Goal: Transaction & Acquisition: Purchase product/service

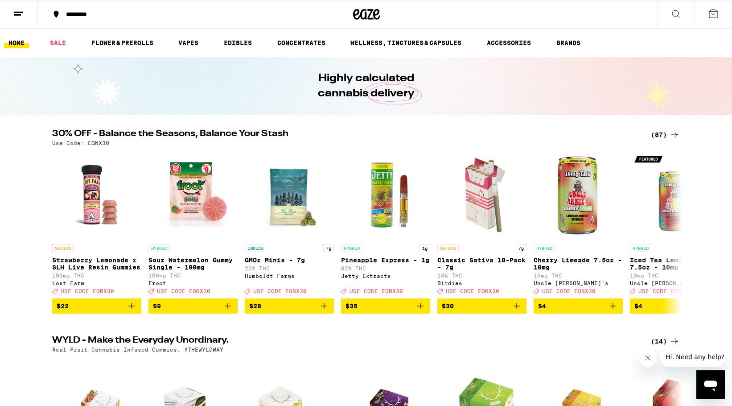
click at [662, 134] on div "(87)" at bounding box center [665, 134] width 29 height 11
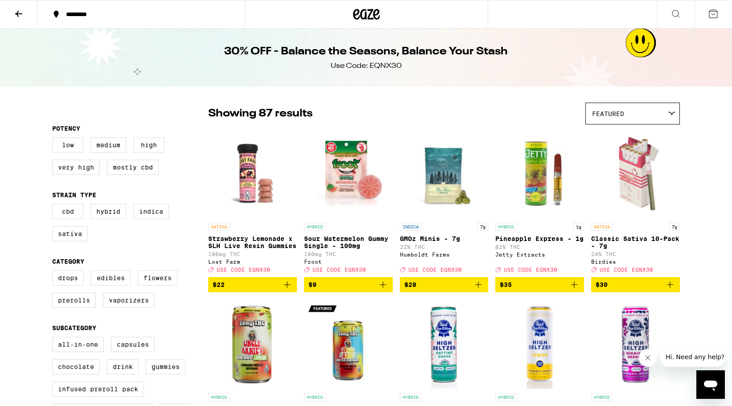
click at [671, 290] on icon "Add to bag" at bounding box center [670, 284] width 11 height 11
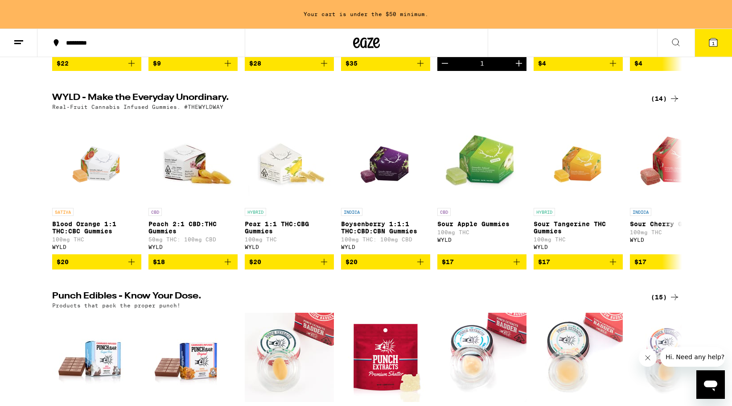
click at [663, 104] on div "(14)" at bounding box center [665, 98] width 29 height 11
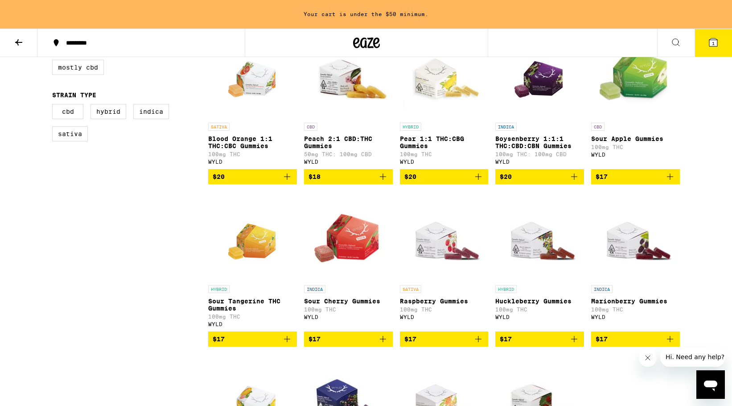
click at [573, 181] on icon "Add to bag" at bounding box center [574, 176] width 11 height 11
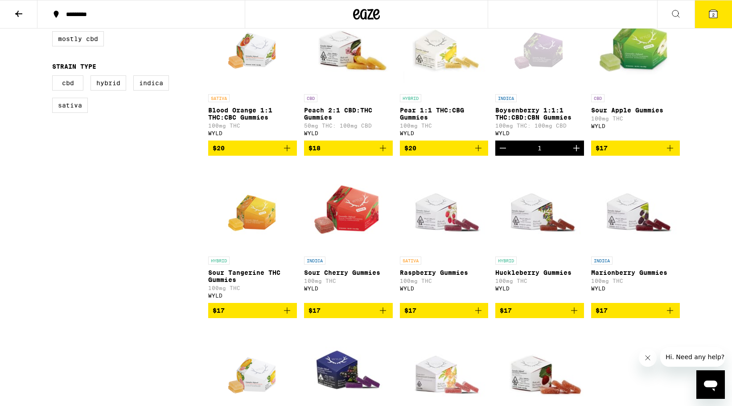
click at [24, 8] on icon at bounding box center [18, 13] width 11 height 11
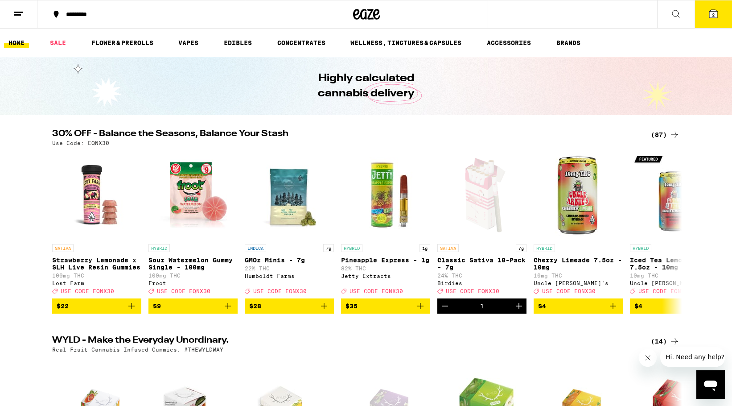
click at [712, 15] on span "2" at bounding box center [713, 14] width 3 height 5
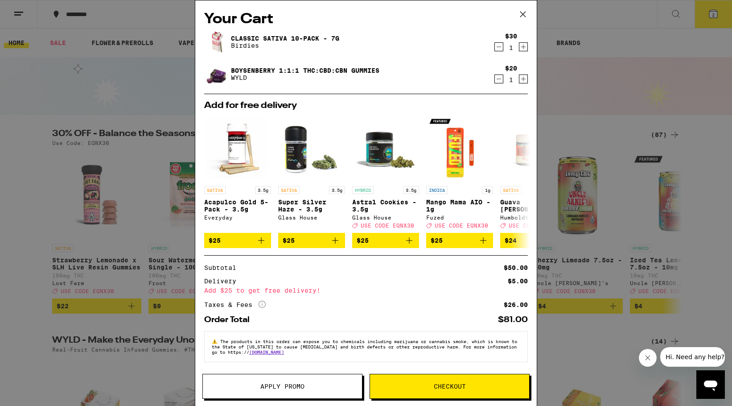
click at [309, 383] on span "Apply Promo" at bounding box center [282, 386] width 159 height 6
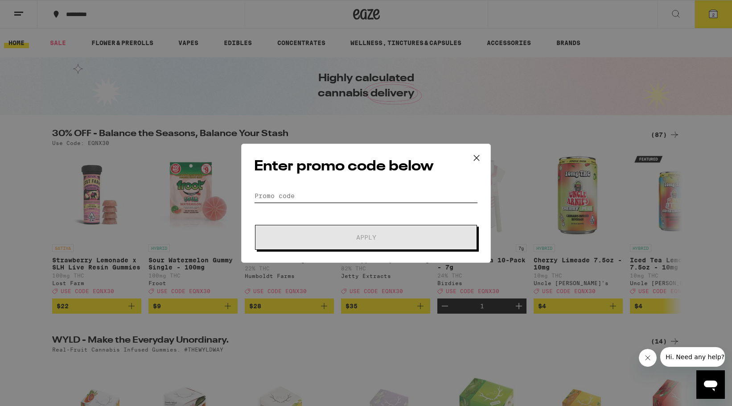
click at [330, 193] on input "Promo Code" at bounding box center [366, 195] width 224 height 13
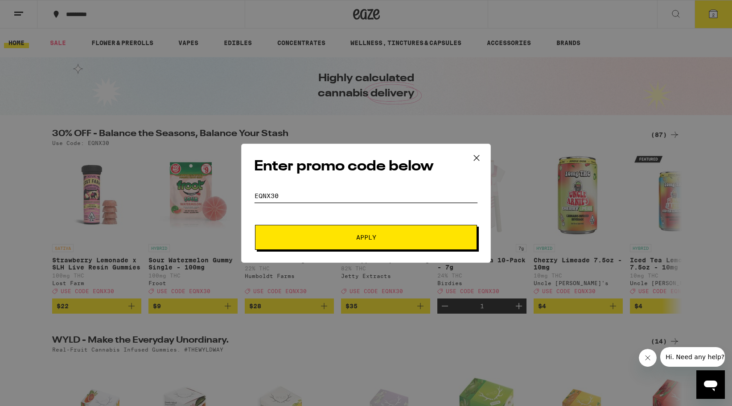
type input "eqnx30"
click at [379, 243] on button "Apply" at bounding box center [366, 237] width 222 height 25
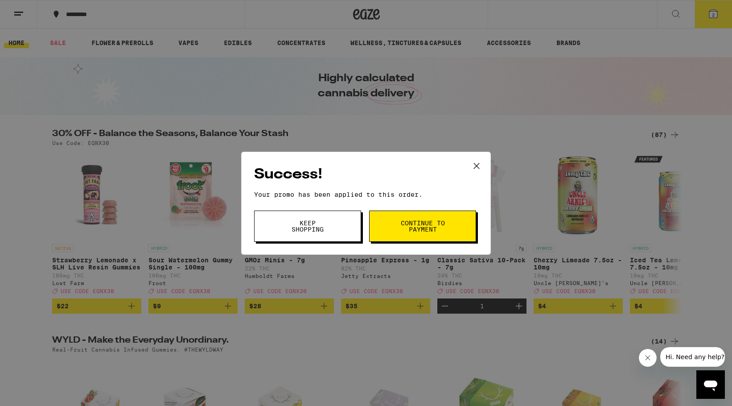
click at [419, 226] on span "Continue to payment" at bounding box center [422, 226] width 45 height 12
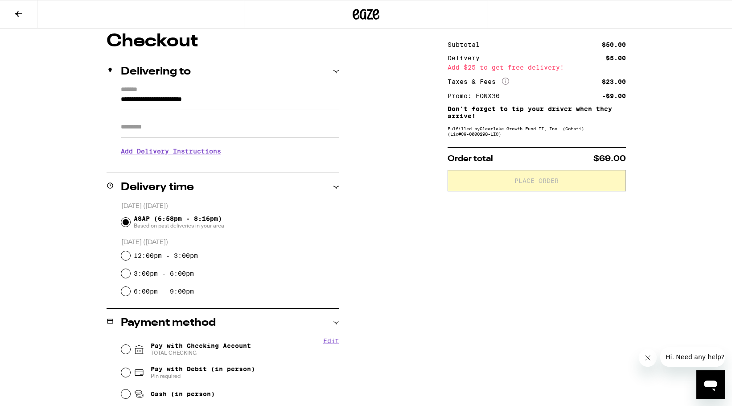
scroll to position [116, 0]
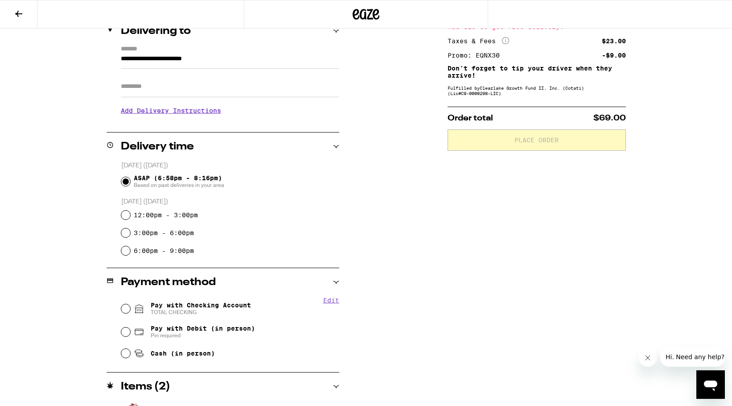
click at [125, 310] on input "Pay with Checking Account TOTAL CHECKING" at bounding box center [125, 308] width 9 height 9
radio input "true"
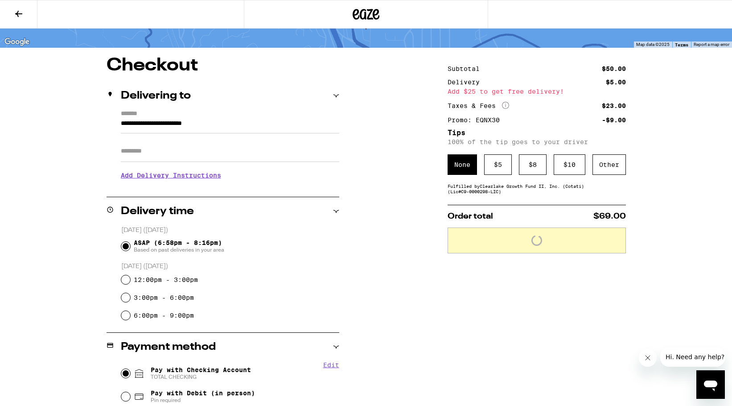
scroll to position [52, 0]
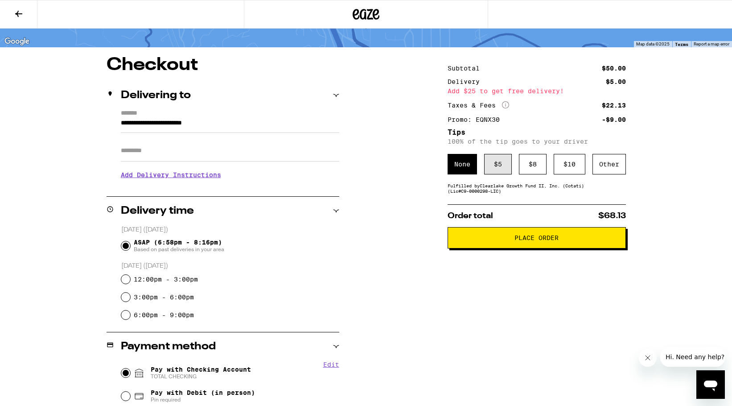
click at [500, 167] on div "$ 5" at bounding box center [498, 164] width 28 height 21
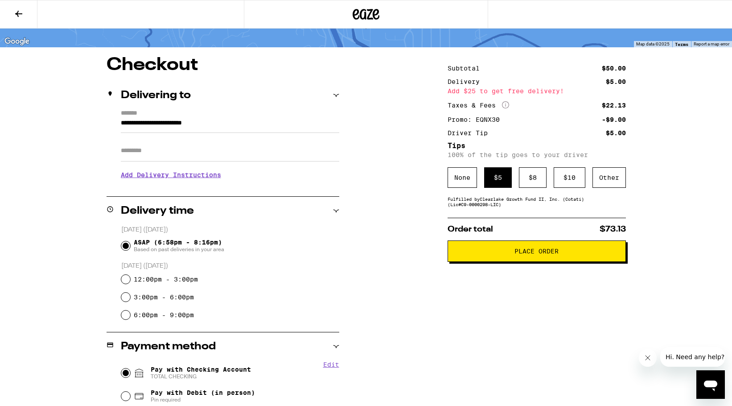
click at [14, 14] on icon at bounding box center [18, 13] width 11 height 11
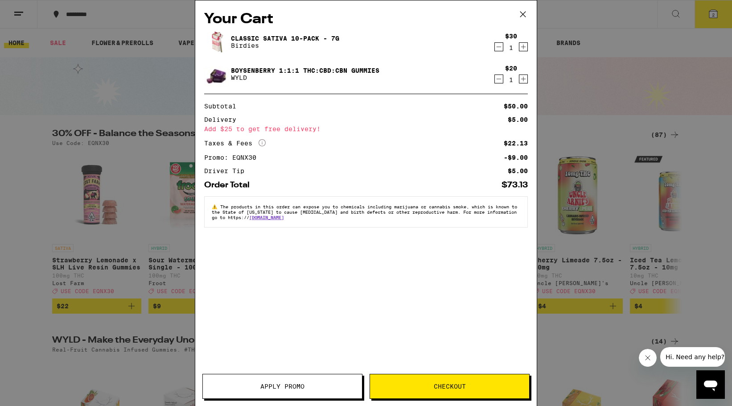
click at [522, 12] on icon at bounding box center [522, 14] width 13 height 13
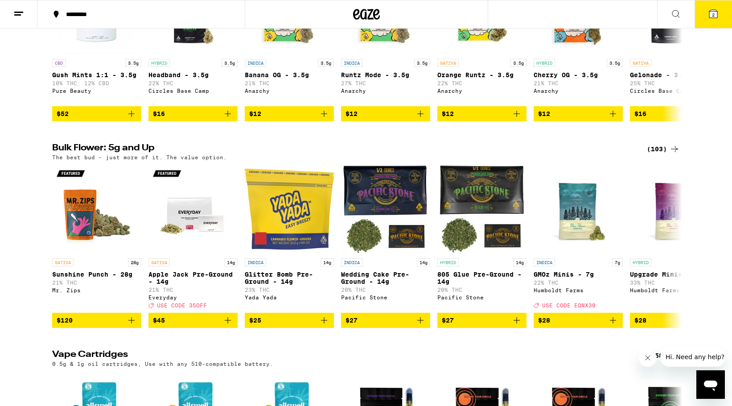
scroll to position [995, 0]
click at [665, 154] on div "(103)" at bounding box center [663, 149] width 33 height 11
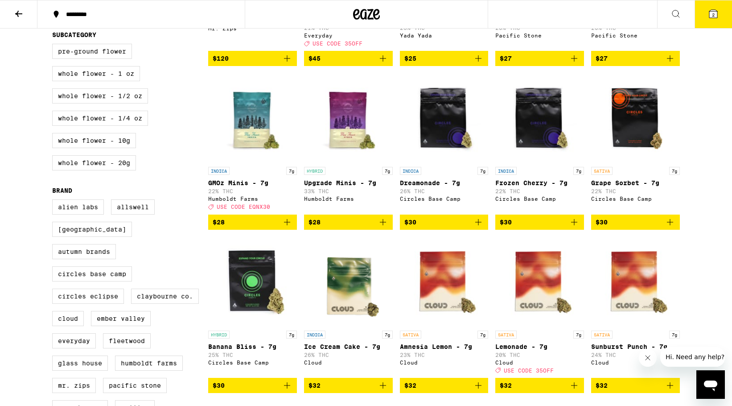
scroll to position [227, 0]
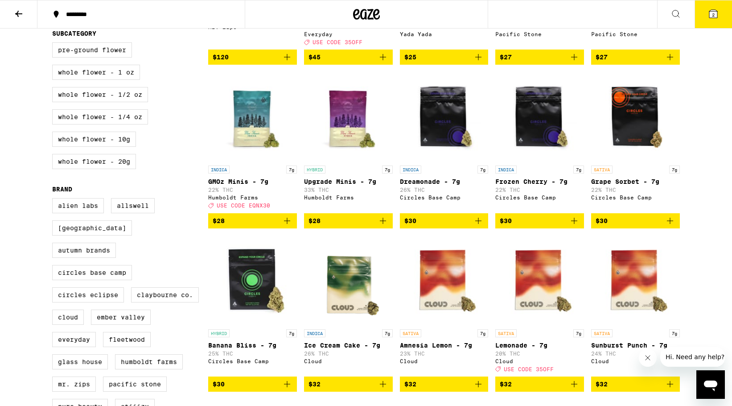
click at [722, 16] on button "2" at bounding box center [713, 14] width 37 height 28
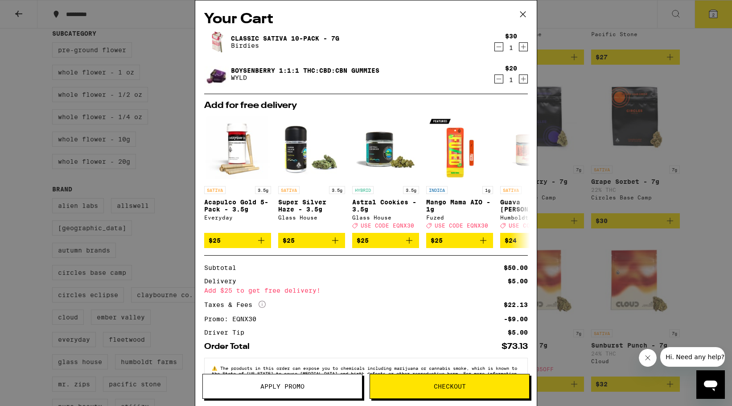
click at [523, 14] on icon at bounding box center [522, 14] width 13 height 13
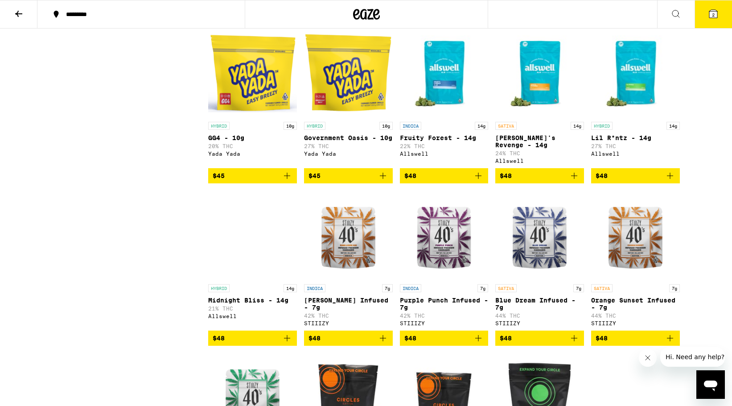
scroll to position [1256, 0]
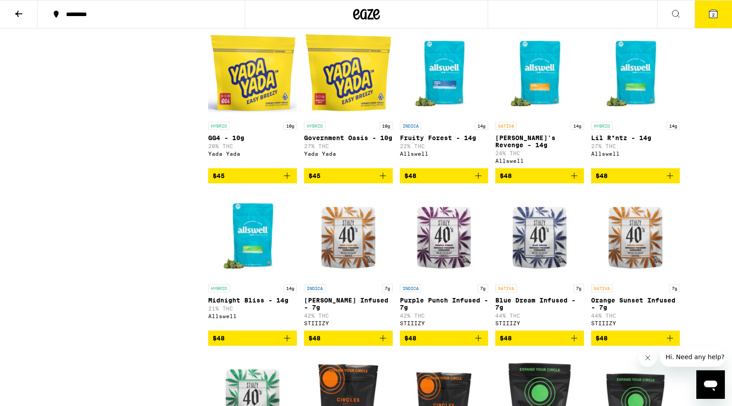
click at [720, 11] on button "2" at bounding box center [713, 14] width 37 height 28
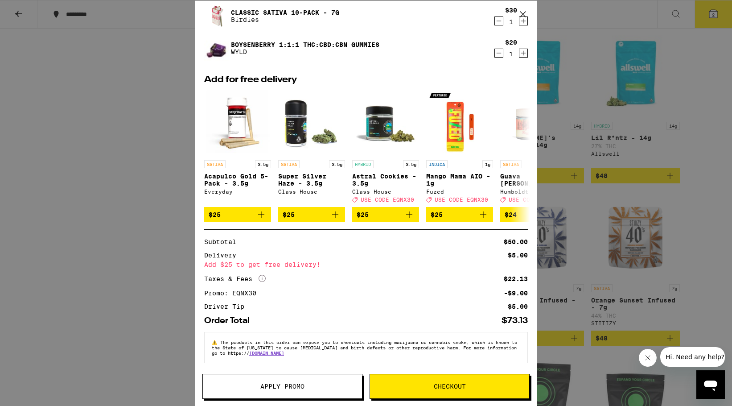
scroll to position [33, 0]
click at [323, 383] on span "Apply Promo" at bounding box center [282, 386] width 159 height 6
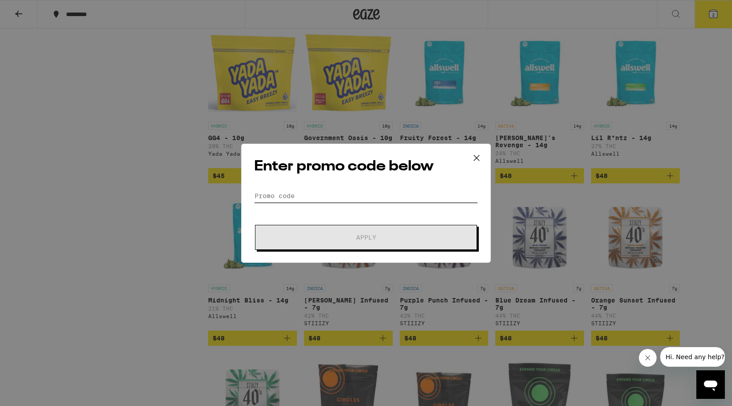
click at [346, 197] on input "Promo Code" at bounding box center [366, 195] width 224 height 13
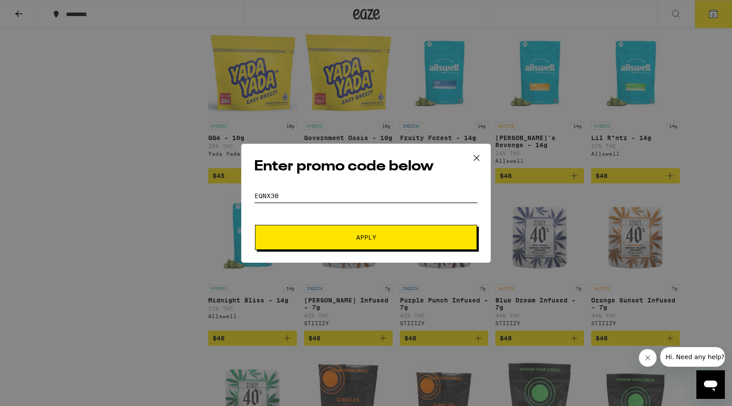
type input "EQNX30"
click at [366, 237] on button "Apply" at bounding box center [366, 237] width 222 height 25
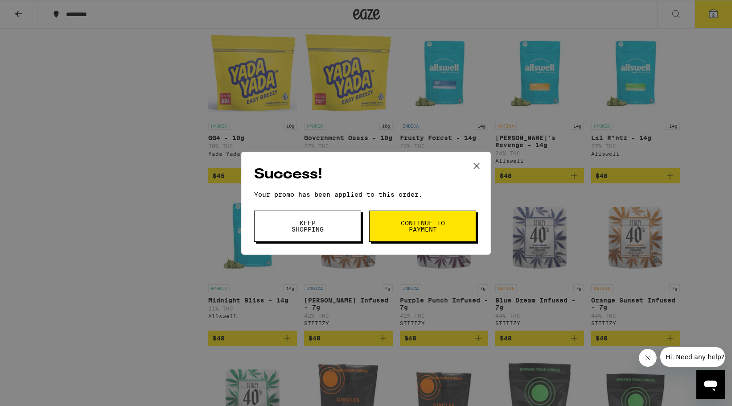
click at [430, 222] on span "Continue to payment" at bounding box center [422, 226] width 45 height 12
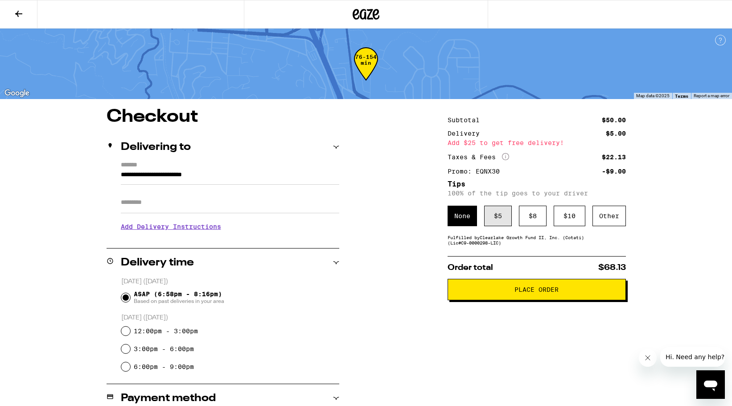
click at [501, 217] on div "$ 5" at bounding box center [498, 216] width 28 height 21
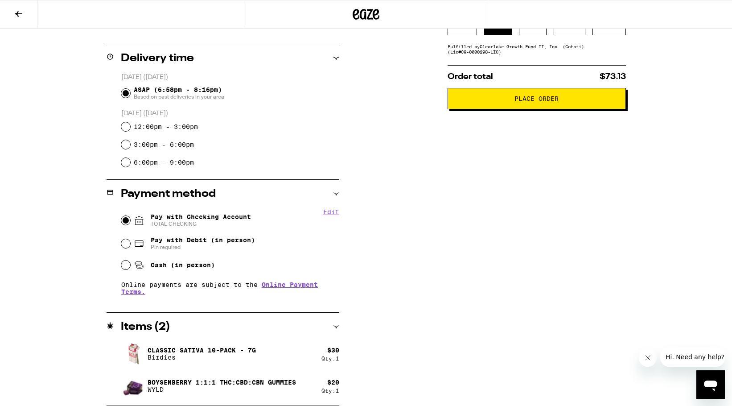
scroll to position [204, 0]
click at [532, 100] on span "Place Order" at bounding box center [537, 98] width 44 height 6
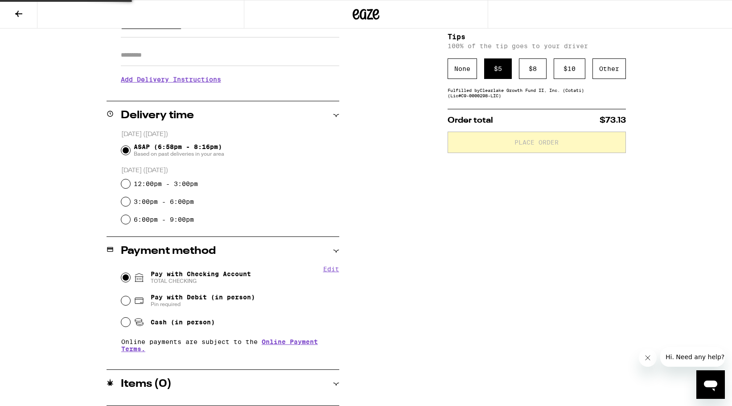
scroll to position [184, 0]
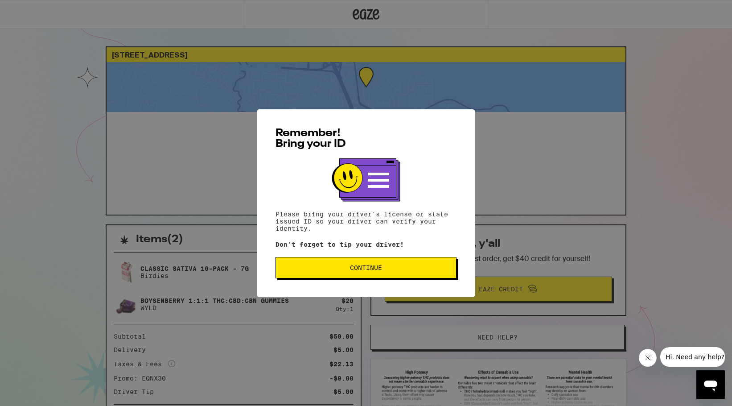
click at [386, 273] on button "Continue" at bounding box center [366, 267] width 181 height 21
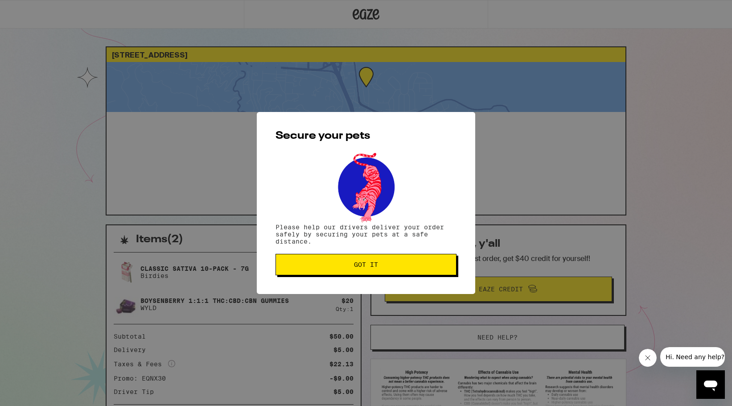
click at [379, 266] on span "Got it" at bounding box center [366, 264] width 166 height 6
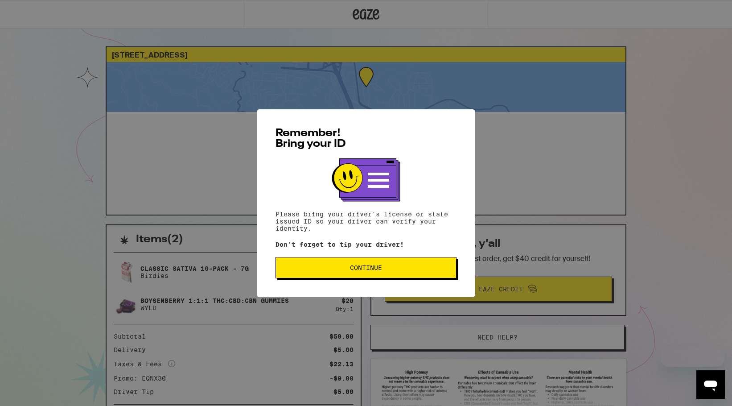
click at [388, 271] on span "Continue" at bounding box center [366, 267] width 166 height 6
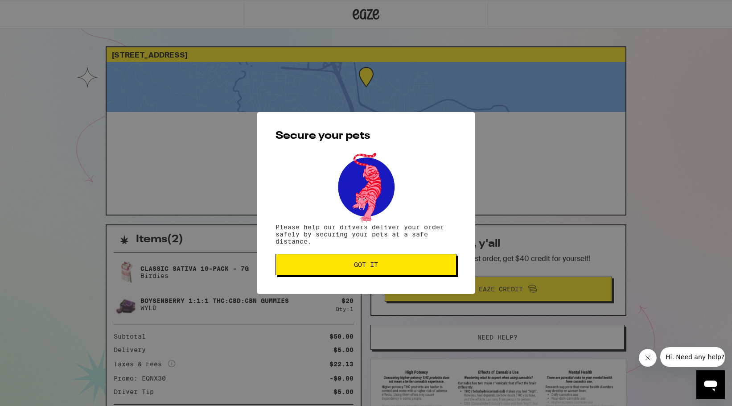
click at [380, 262] on button "Got it" at bounding box center [366, 264] width 181 height 21
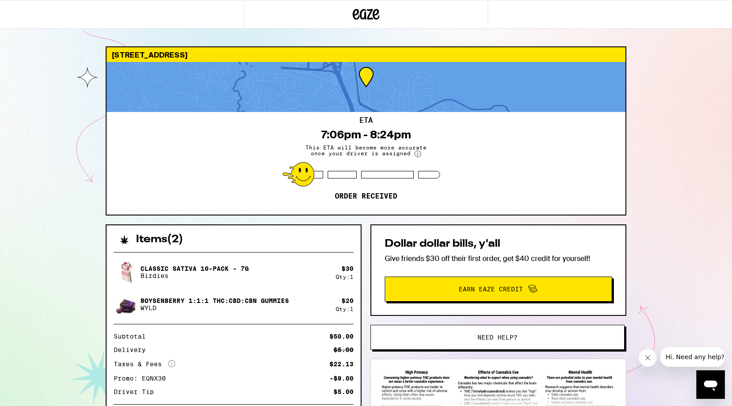
click at [643, 167] on div "5 Yolo St Corte Madera 94925 ETA 7:06pm - 8:24pm This ETA will become more accu…" at bounding box center [366, 243] width 732 height 486
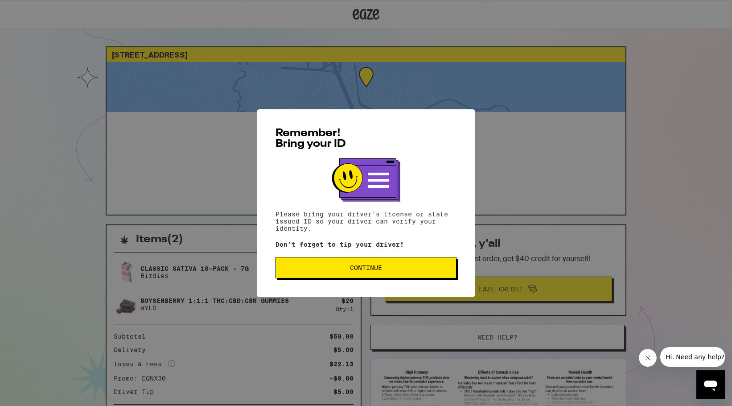
click at [386, 275] on button "Continue" at bounding box center [366, 267] width 181 height 21
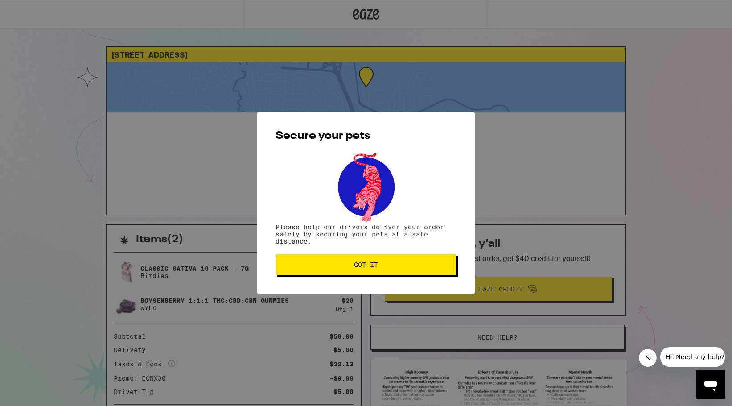
click at [379, 263] on span "Got it" at bounding box center [366, 264] width 166 height 6
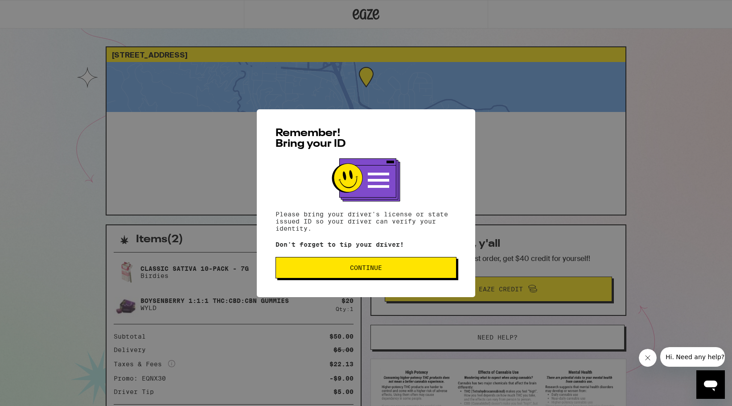
click at [427, 266] on button "Continue" at bounding box center [366, 267] width 181 height 21
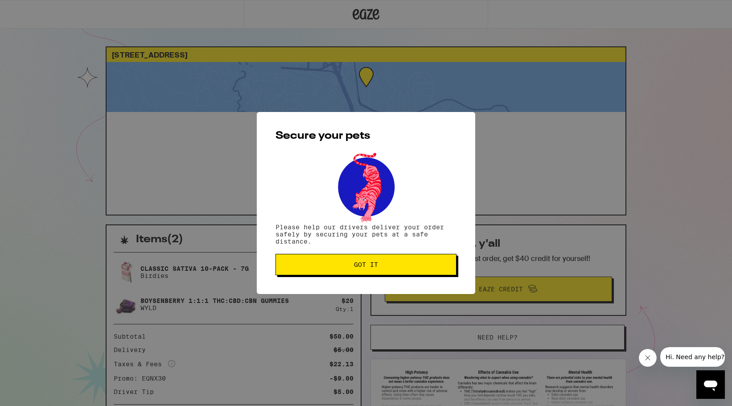
click at [427, 266] on span "Got it" at bounding box center [366, 264] width 166 height 6
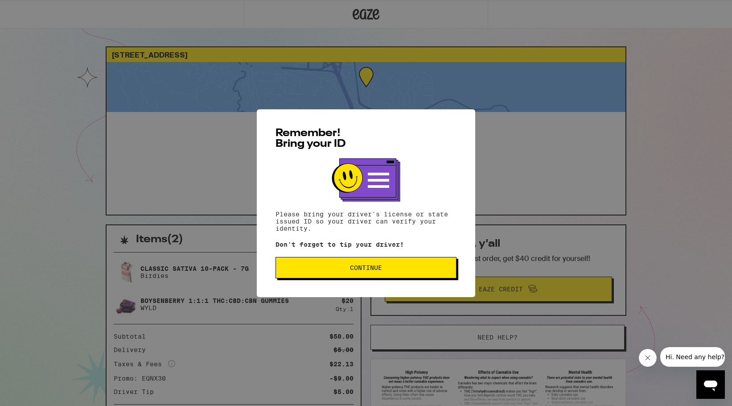
click at [354, 273] on button "Continue" at bounding box center [366, 267] width 181 height 21
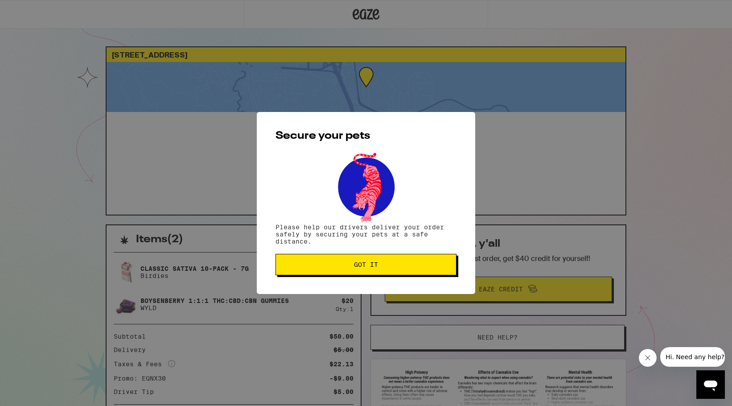
click at [361, 268] on span "Got it" at bounding box center [366, 264] width 24 height 6
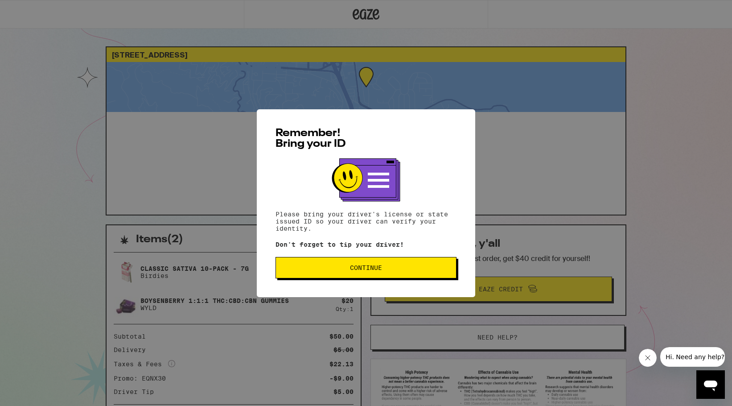
click at [347, 271] on span "Continue" at bounding box center [366, 267] width 166 height 6
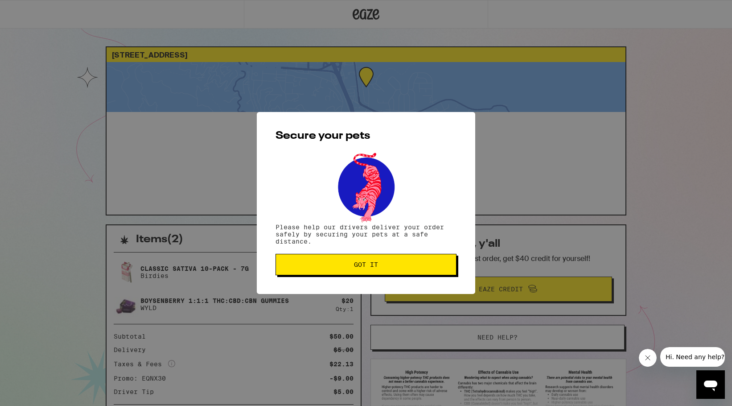
click at [360, 274] on button "Got it" at bounding box center [366, 264] width 181 height 21
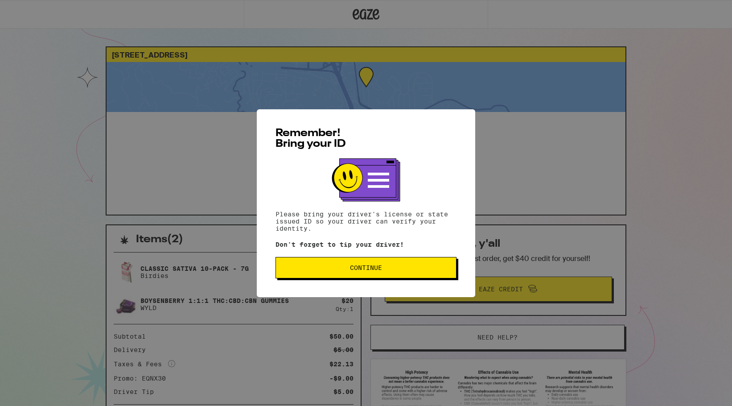
click at [394, 270] on span "Continue" at bounding box center [366, 267] width 166 height 6
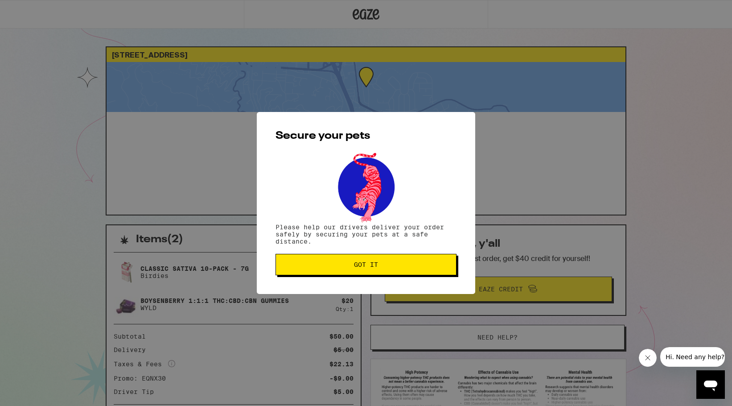
click at [394, 270] on button "Got it" at bounding box center [366, 264] width 181 height 21
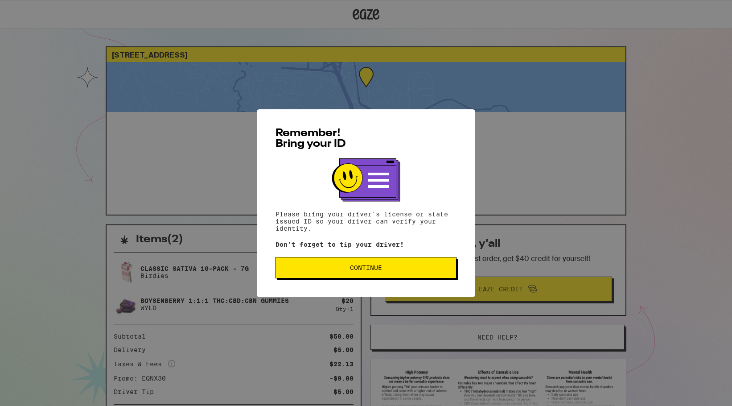
click at [406, 267] on span "Continue" at bounding box center [366, 267] width 166 height 6
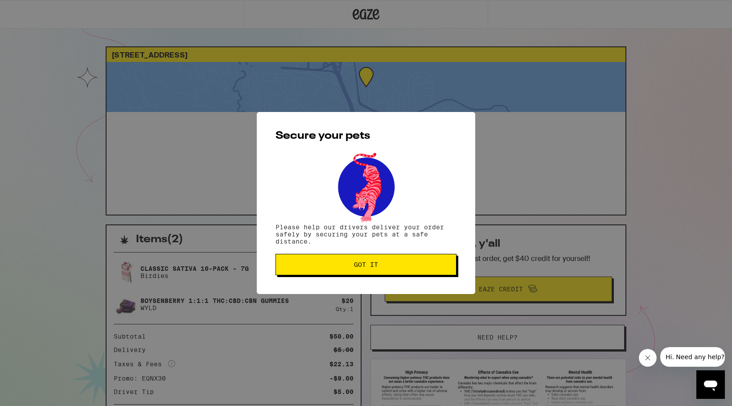
click at [409, 273] on button "Got it" at bounding box center [366, 264] width 181 height 21
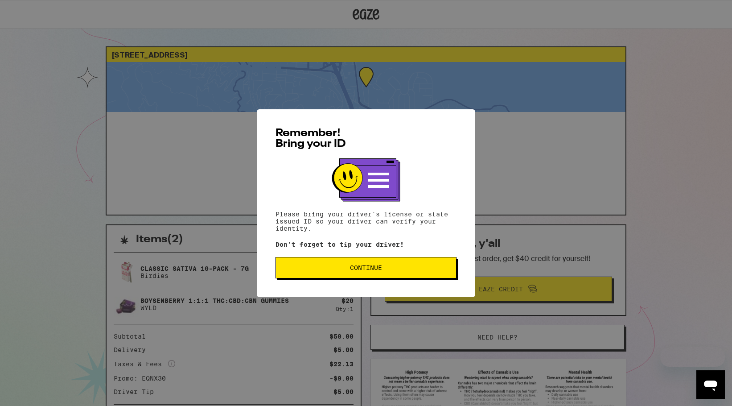
click at [372, 273] on button "Continue" at bounding box center [366, 267] width 181 height 21
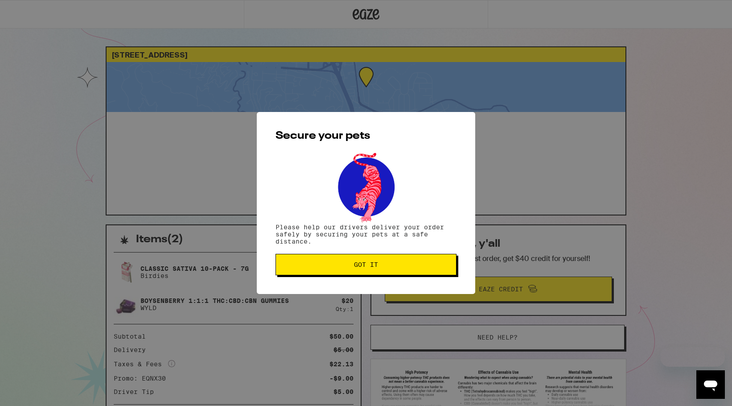
click at [372, 273] on button "Got it" at bounding box center [366, 264] width 181 height 21
